Goal: Information Seeking & Learning: Learn about a topic

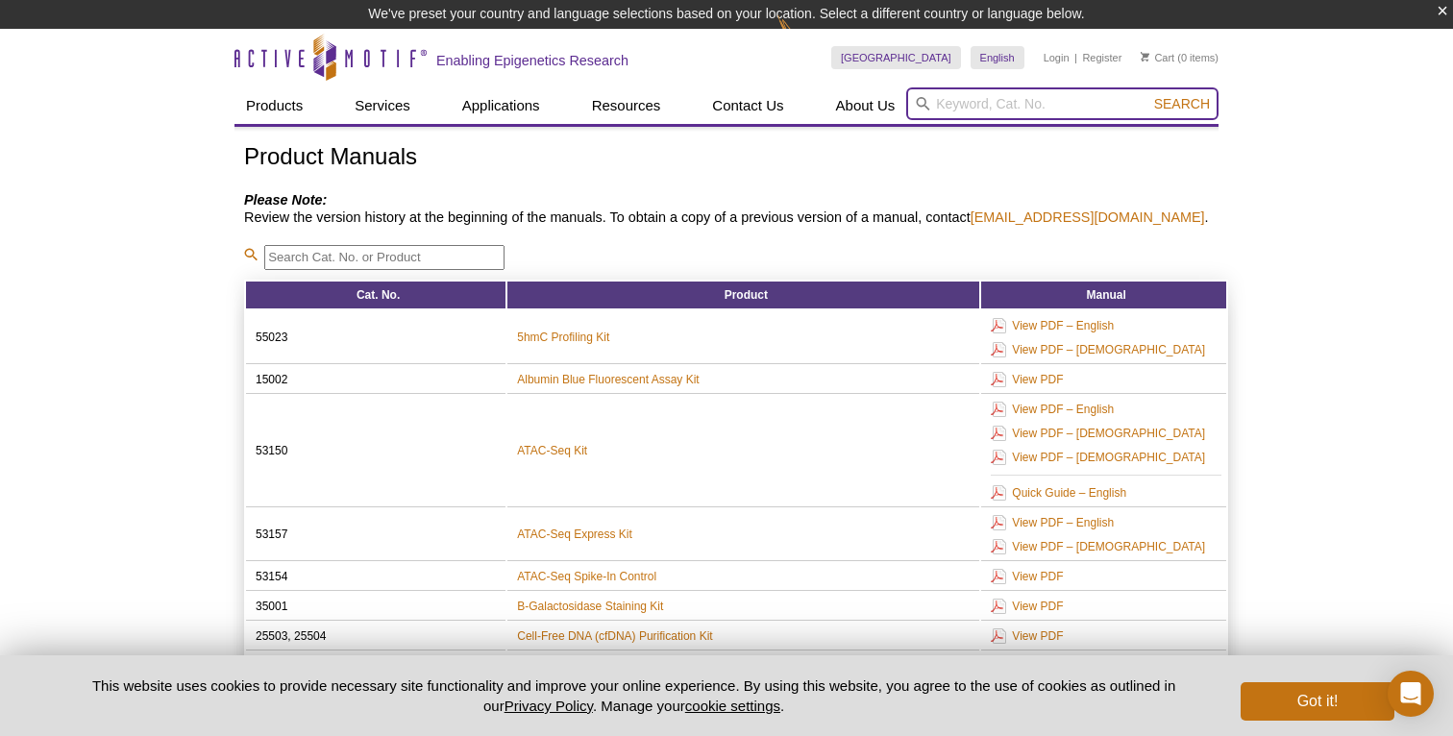
click at [964, 108] on input "search" at bounding box center [1062, 103] width 312 height 33
paste input "53220"
type input "53220"
click at [1149, 95] on button "Search" at bounding box center [1182, 103] width 67 height 17
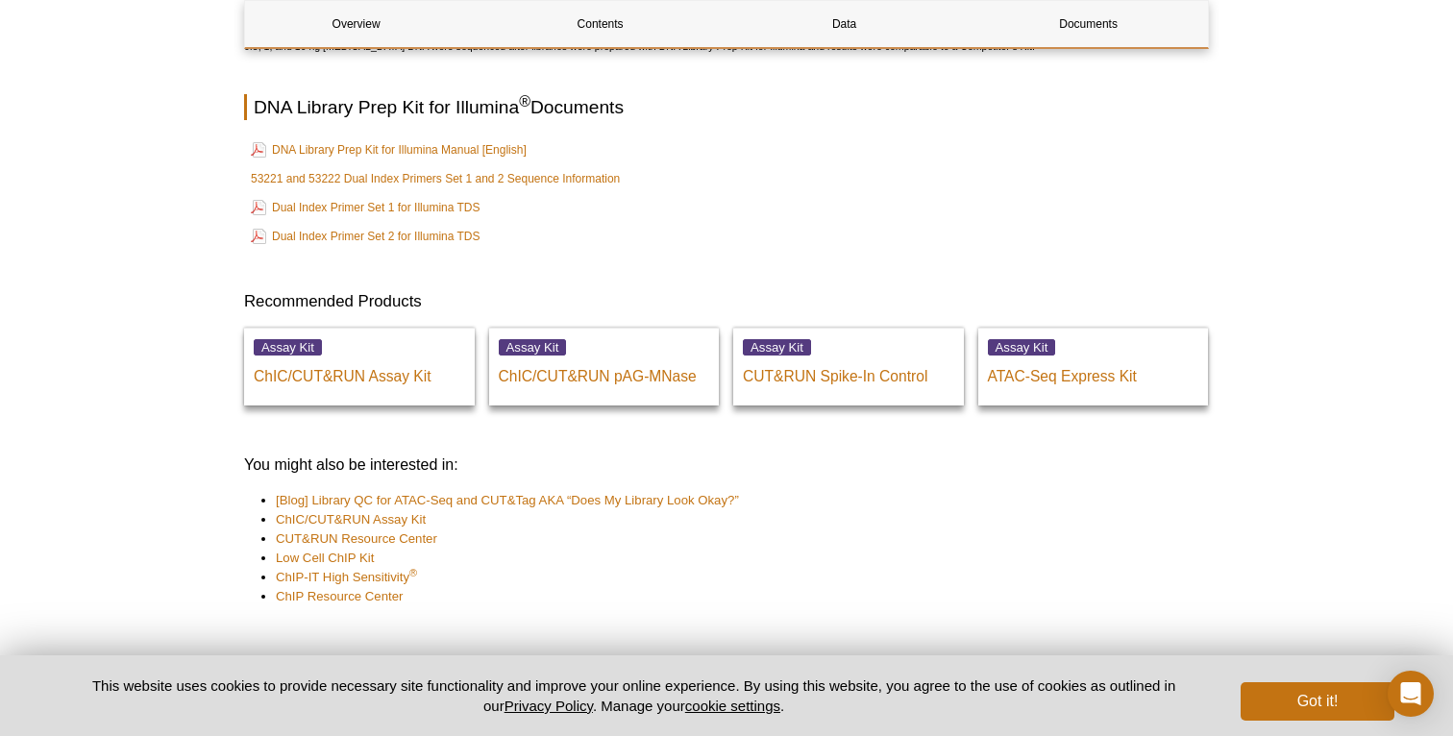
scroll to position [5145, 0]
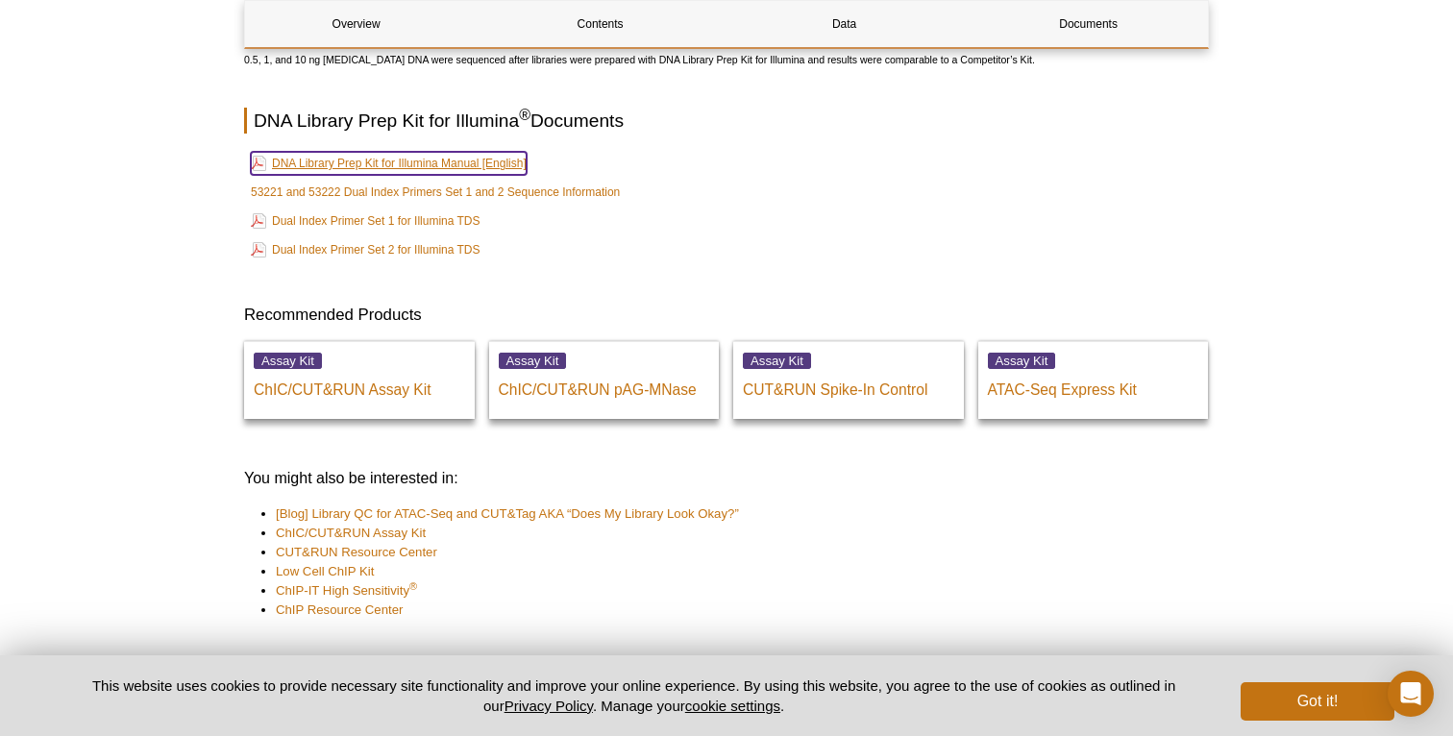
click at [487, 170] on link "DNA Library Prep Kit for Illumina Manual [English]" at bounding box center [389, 163] width 276 height 23
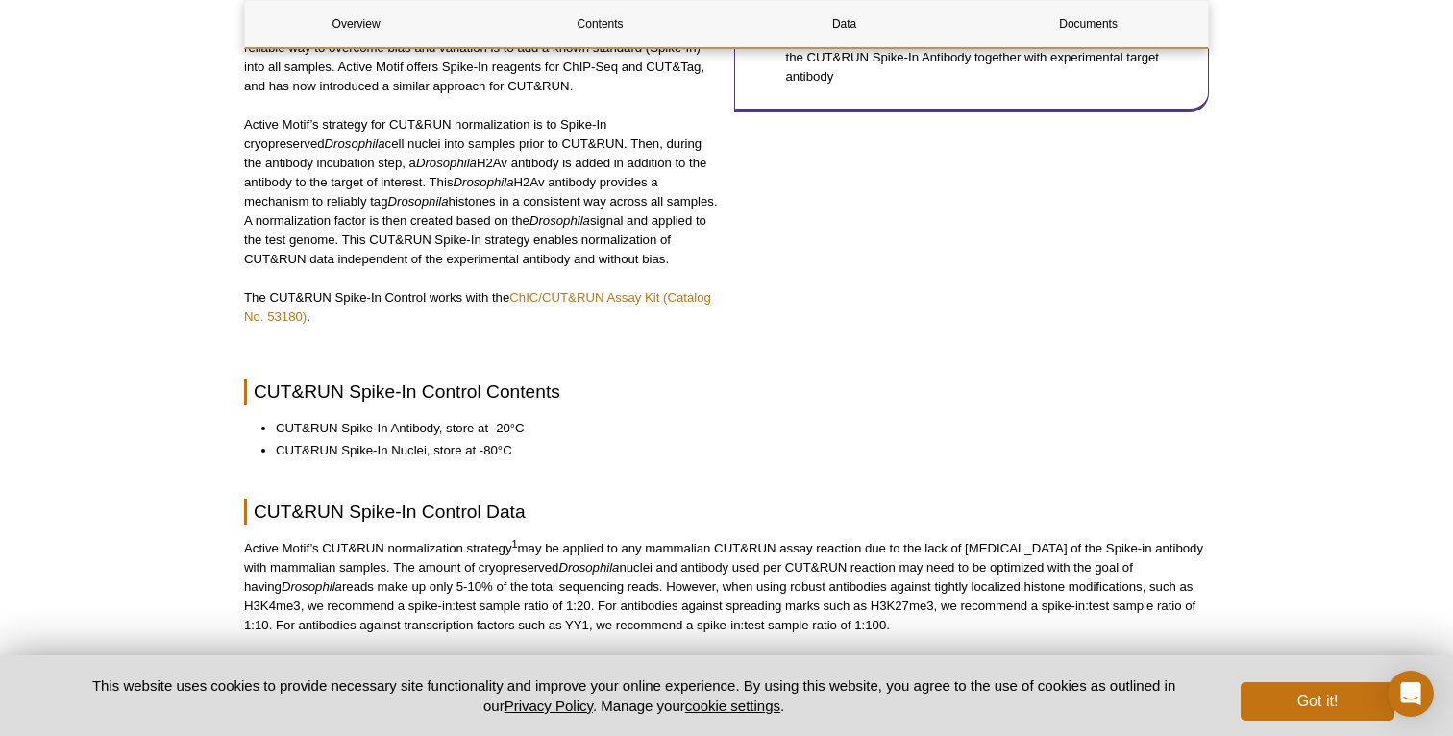
scroll to position [807, 0]
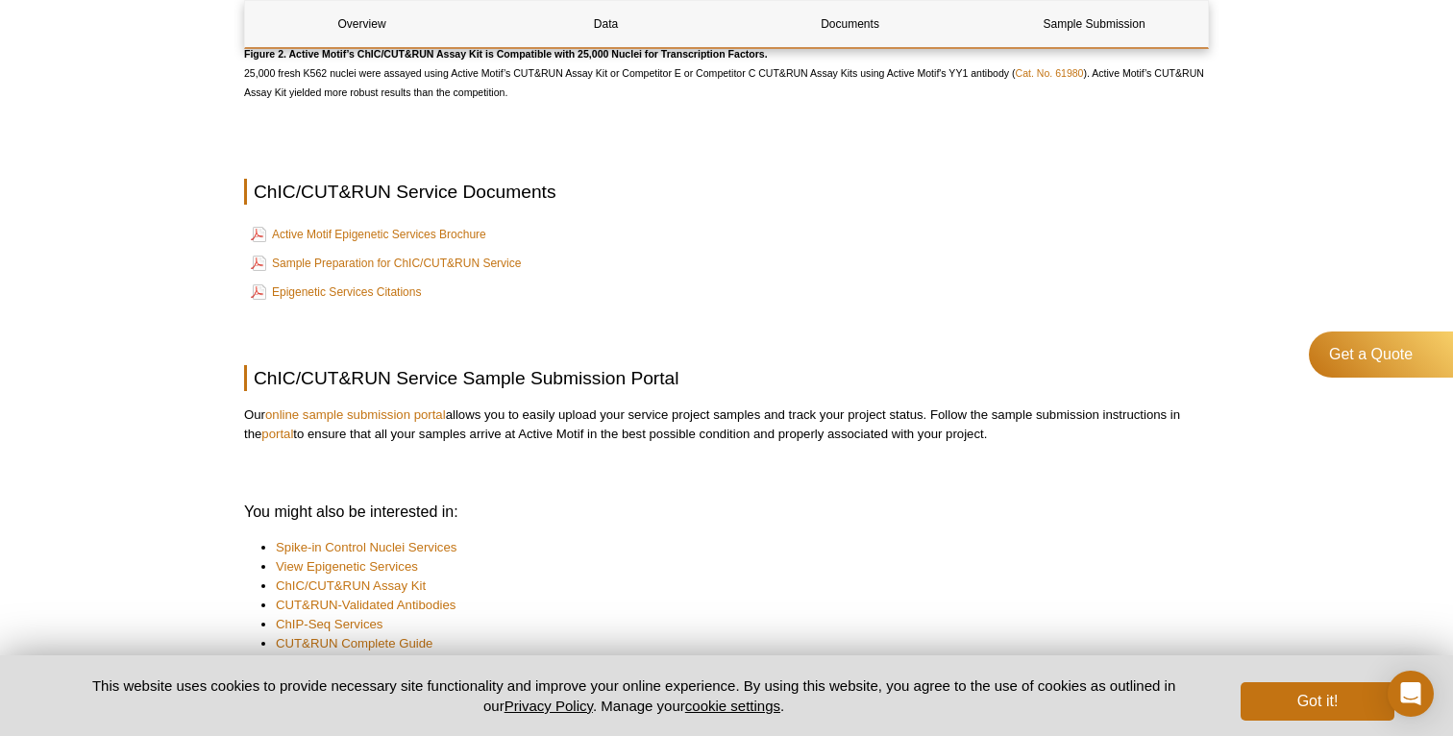
scroll to position [2472, 0]
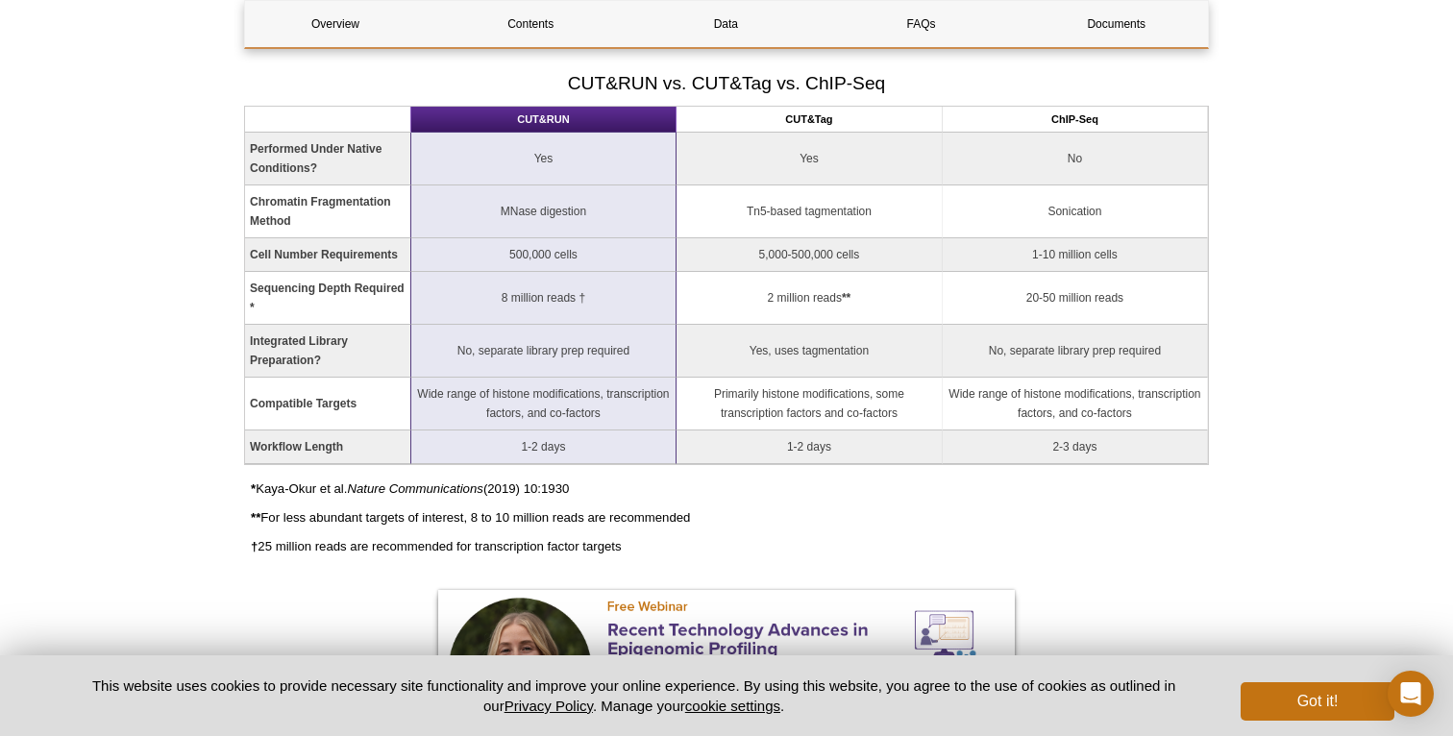
scroll to position [1352, 0]
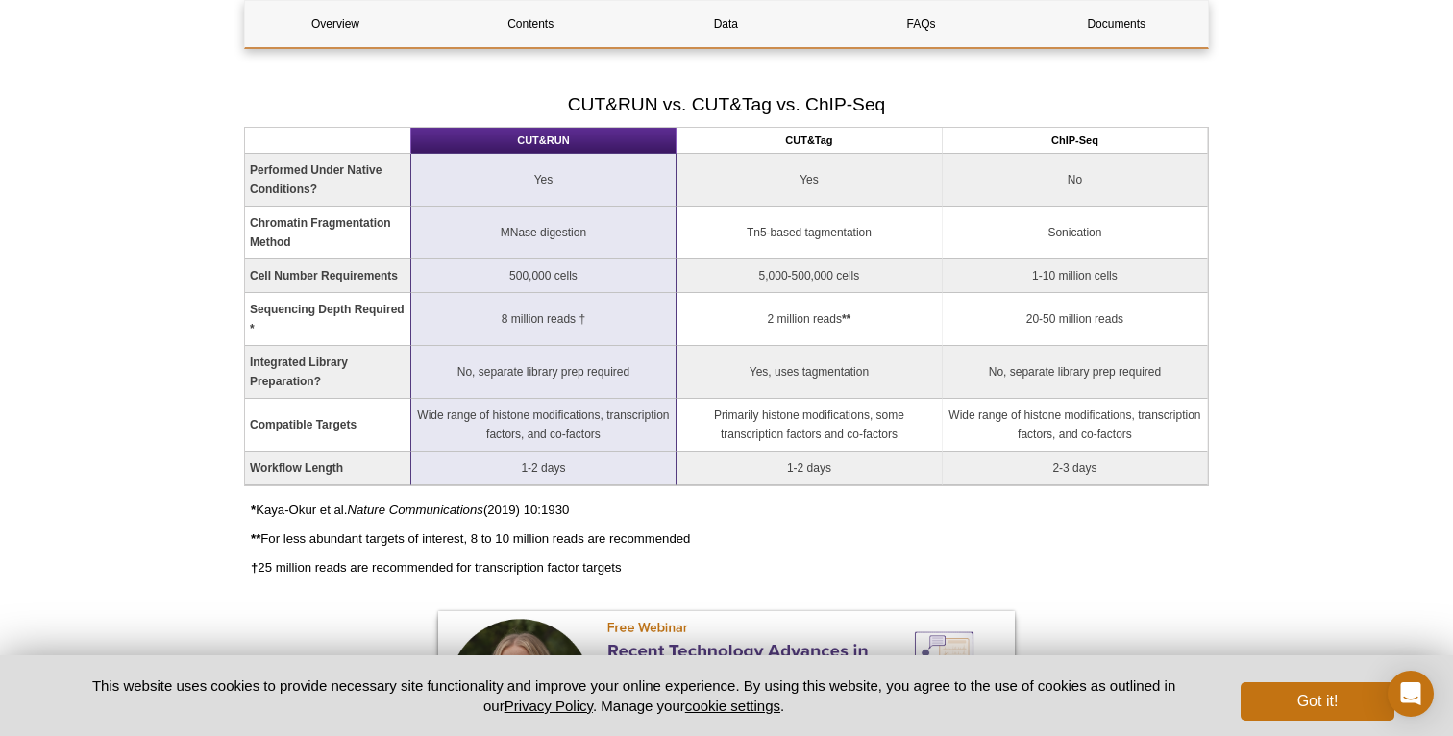
click at [519, 324] on td "8 million reads †" at bounding box center [543, 319] width 265 height 53
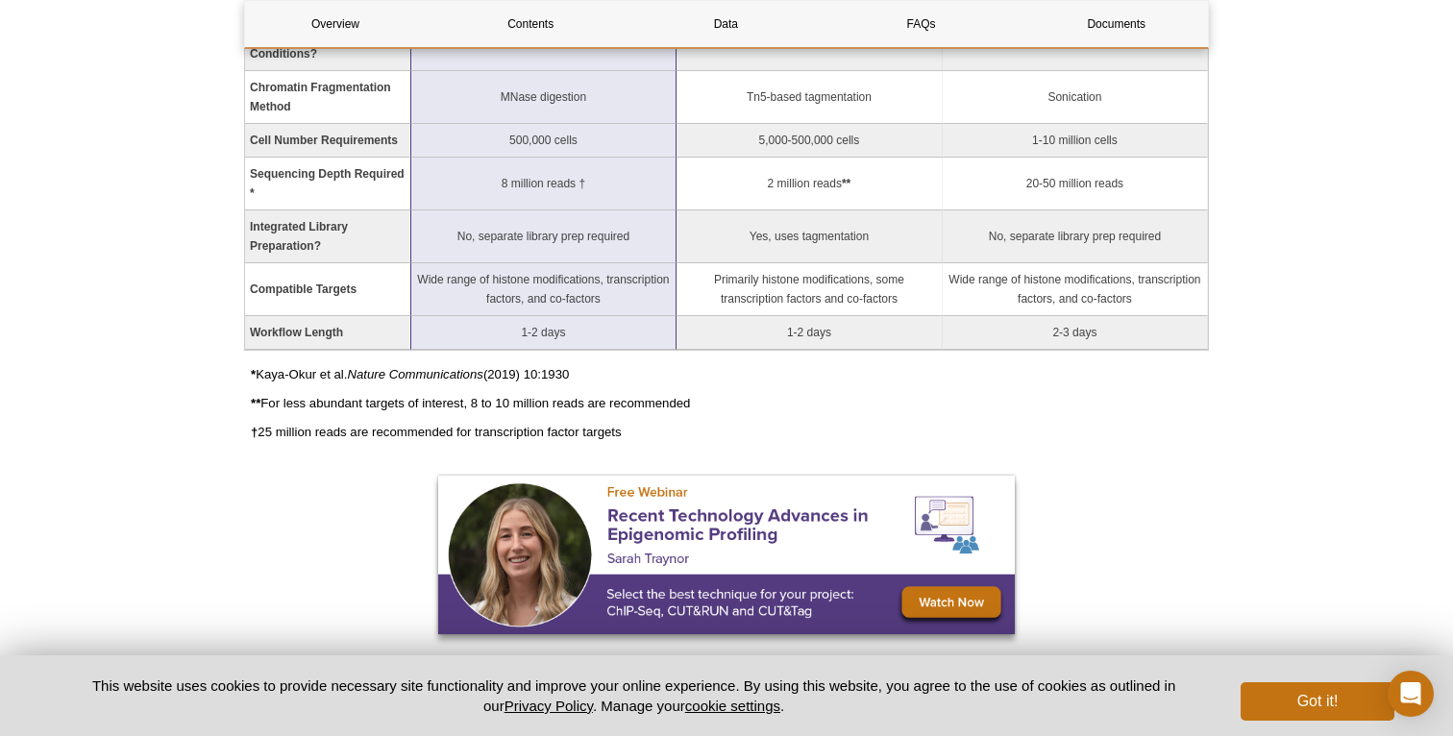
scroll to position [1490, 0]
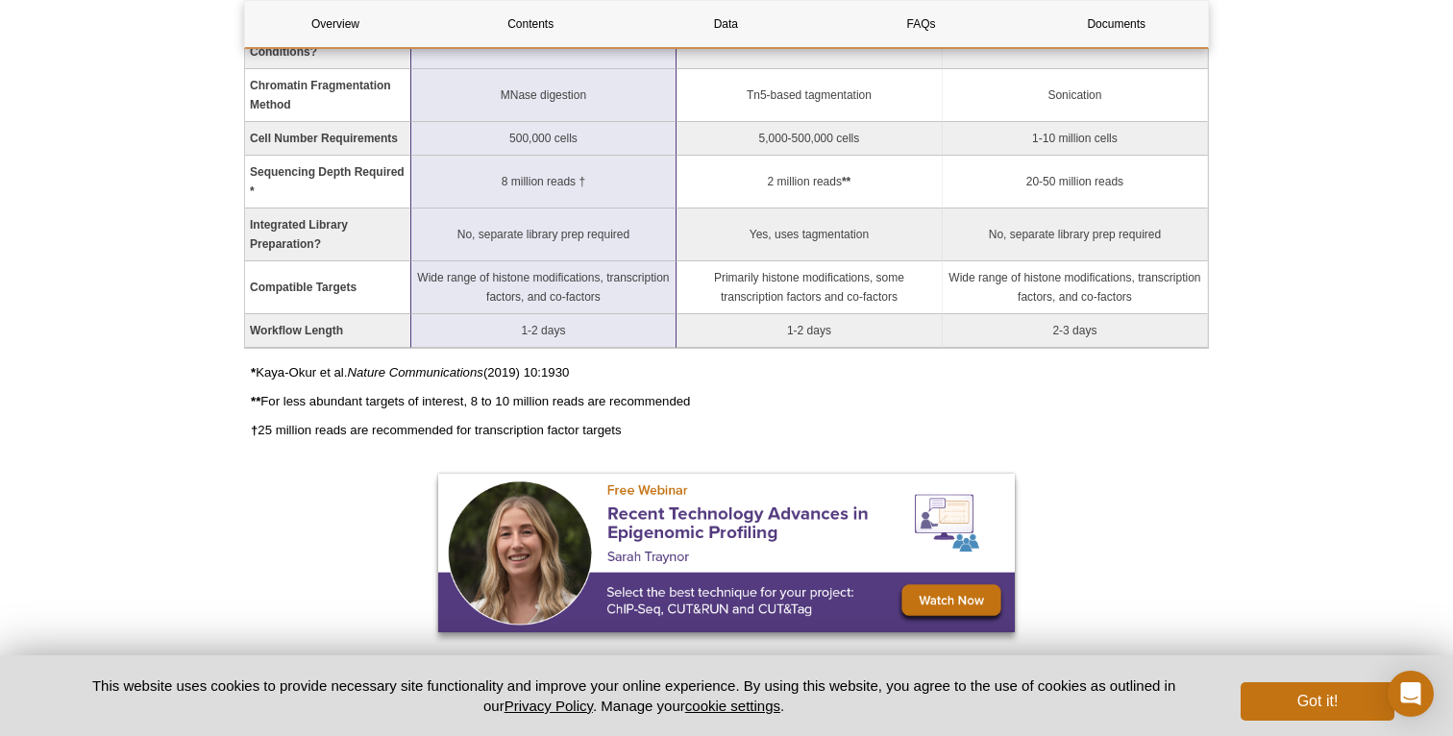
click at [522, 432] on p "† 25 million reads are recommended for transcription factor targets" at bounding box center [730, 430] width 958 height 19
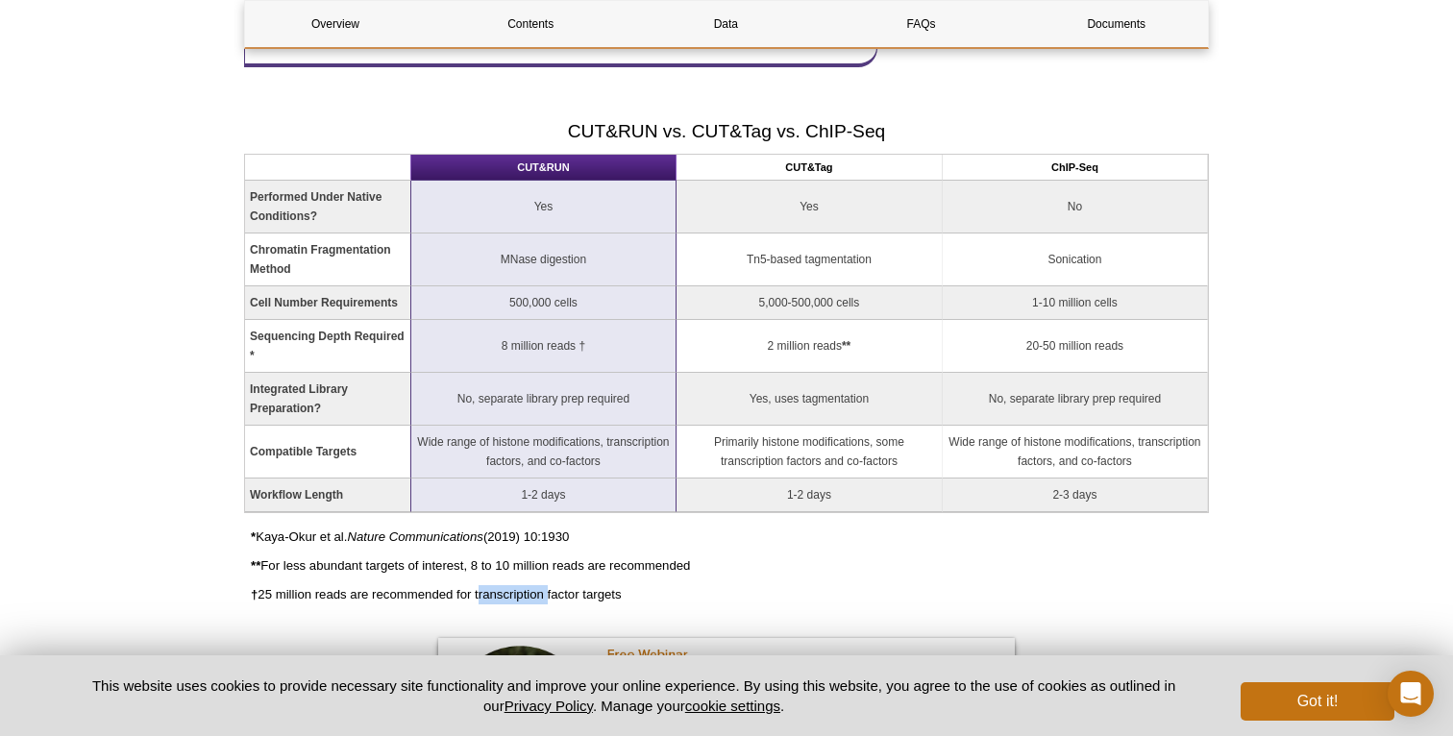
scroll to position [1303, 0]
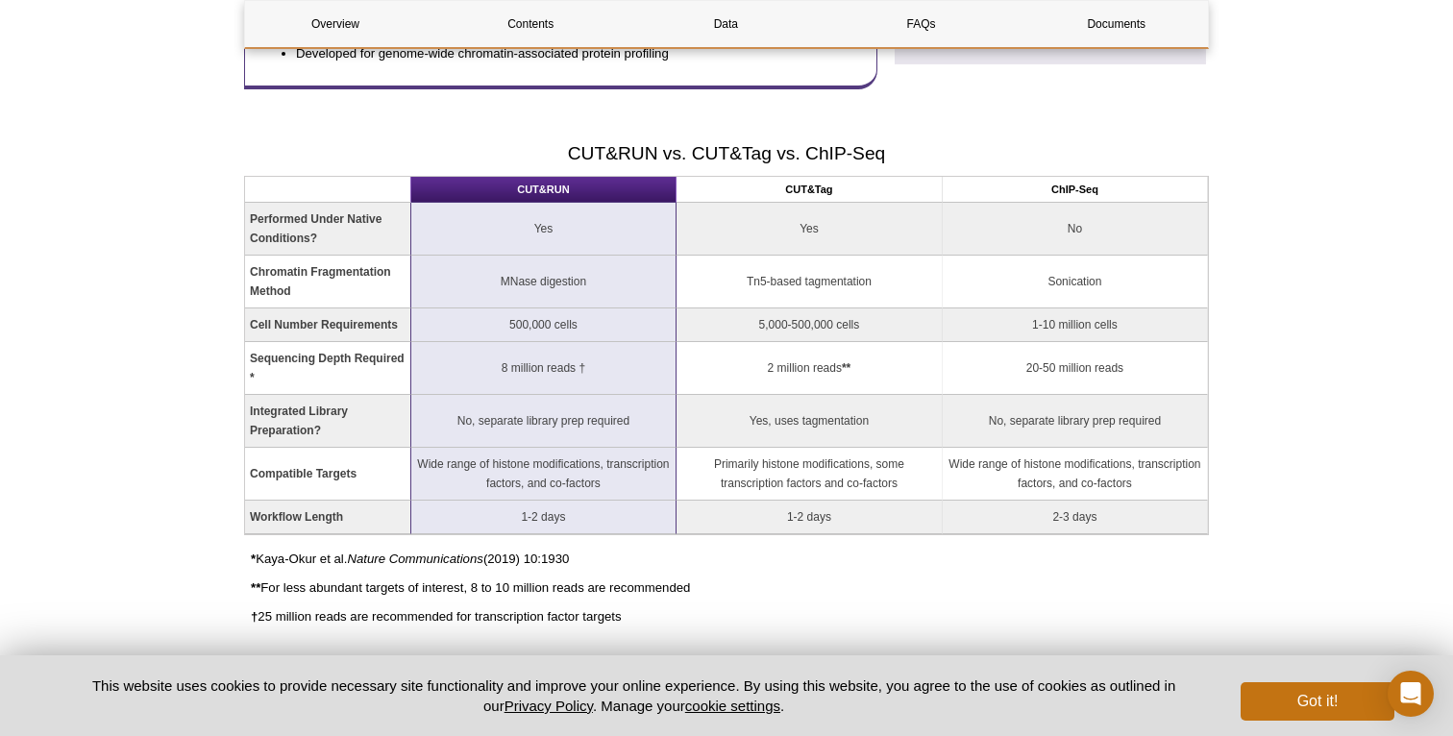
click at [492, 614] on p "† 25 million reads are recommended for transcription factor targets" at bounding box center [730, 616] width 958 height 19
